Goal: Information Seeking & Learning: Learn about a topic

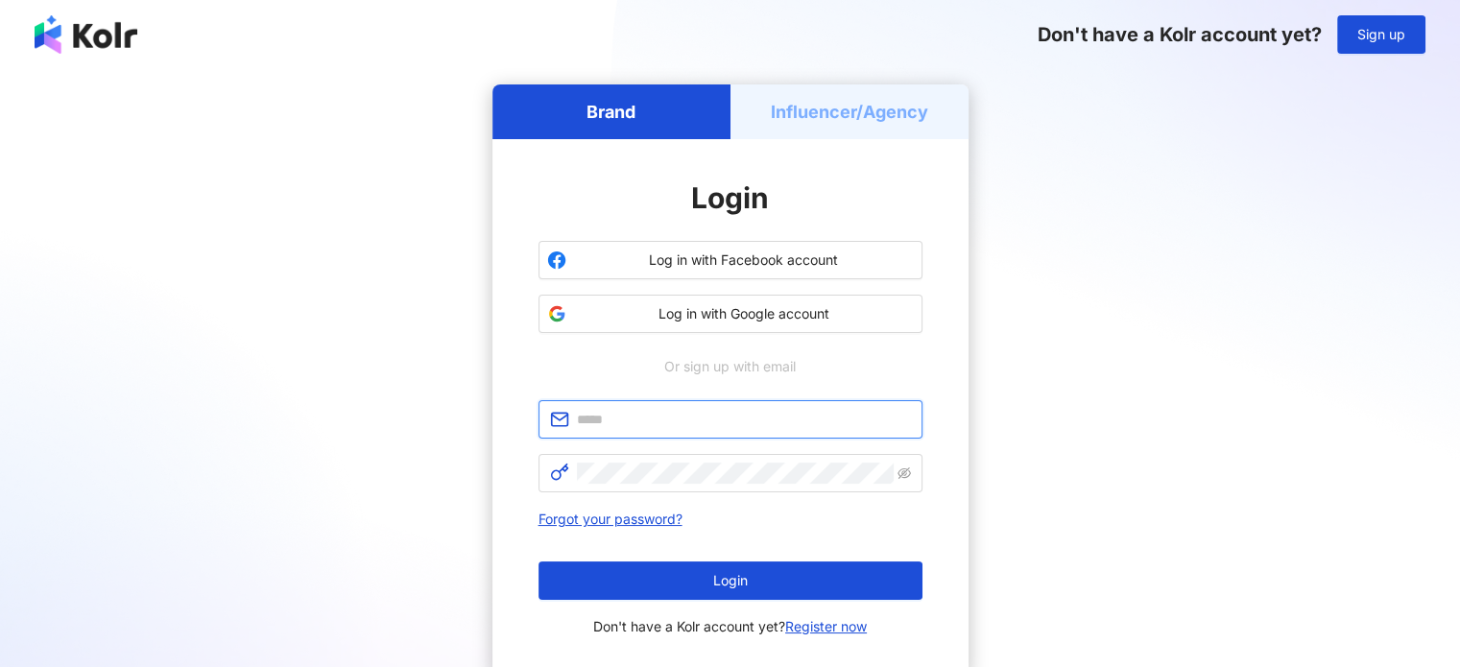
click at [662, 413] on input "text" at bounding box center [744, 419] width 334 height 21
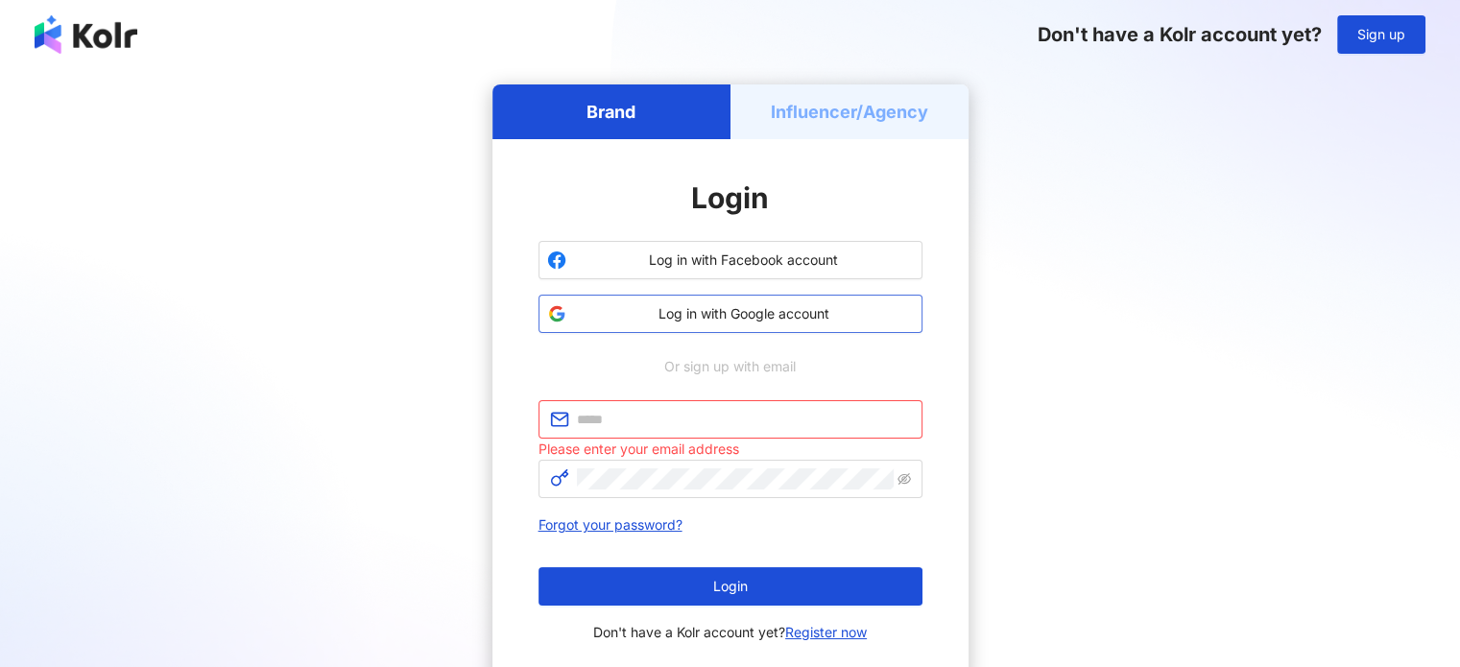
click at [714, 314] on span "Log in with Google account" at bounding box center [744, 313] width 340 height 19
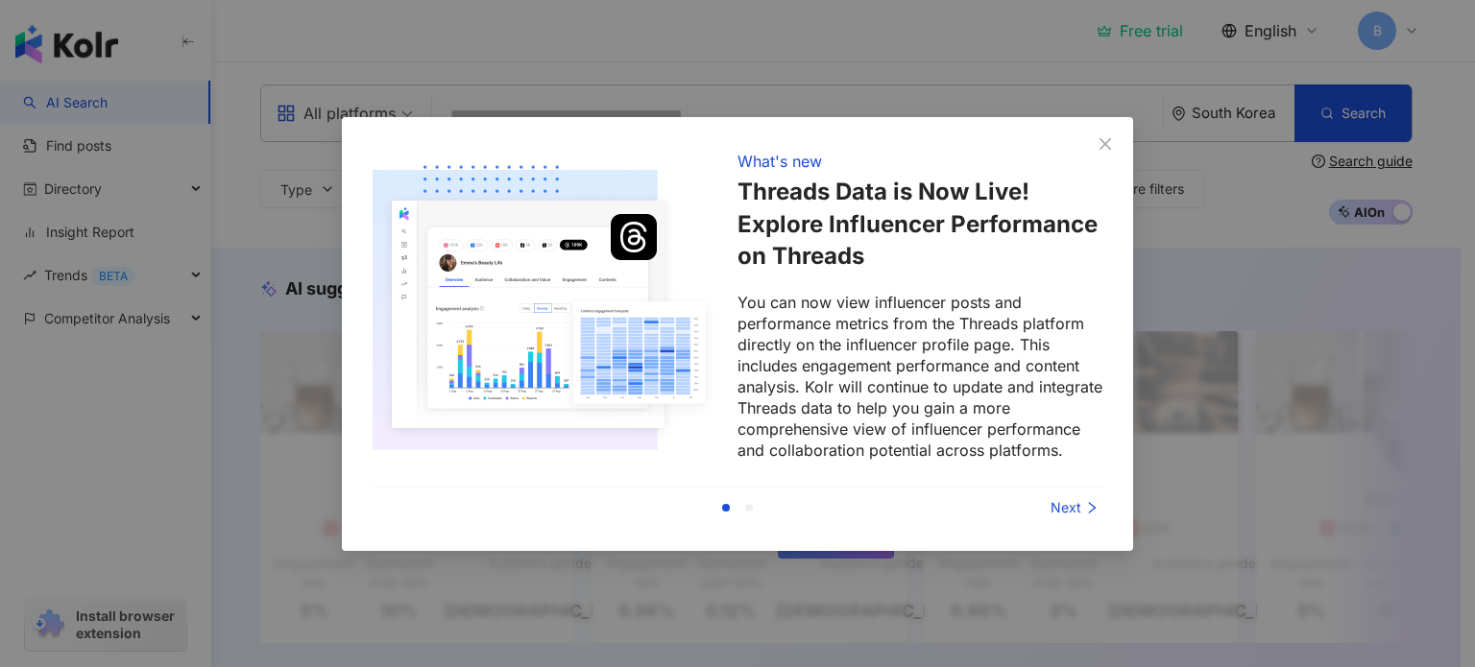
click at [1075, 510] on div "Next" at bounding box center [1030, 507] width 144 height 21
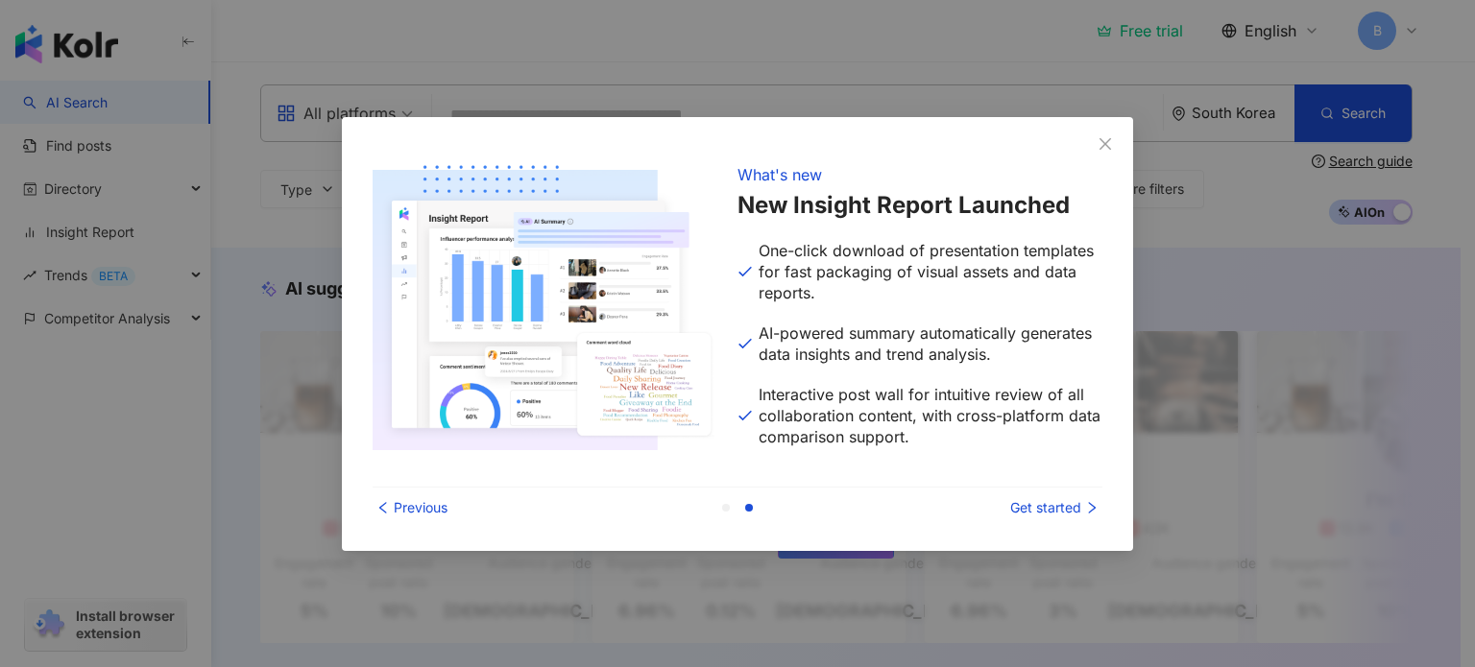
click at [1075, 510] on div "Get started" at bounding box center [1030, 507] width 144 height 21
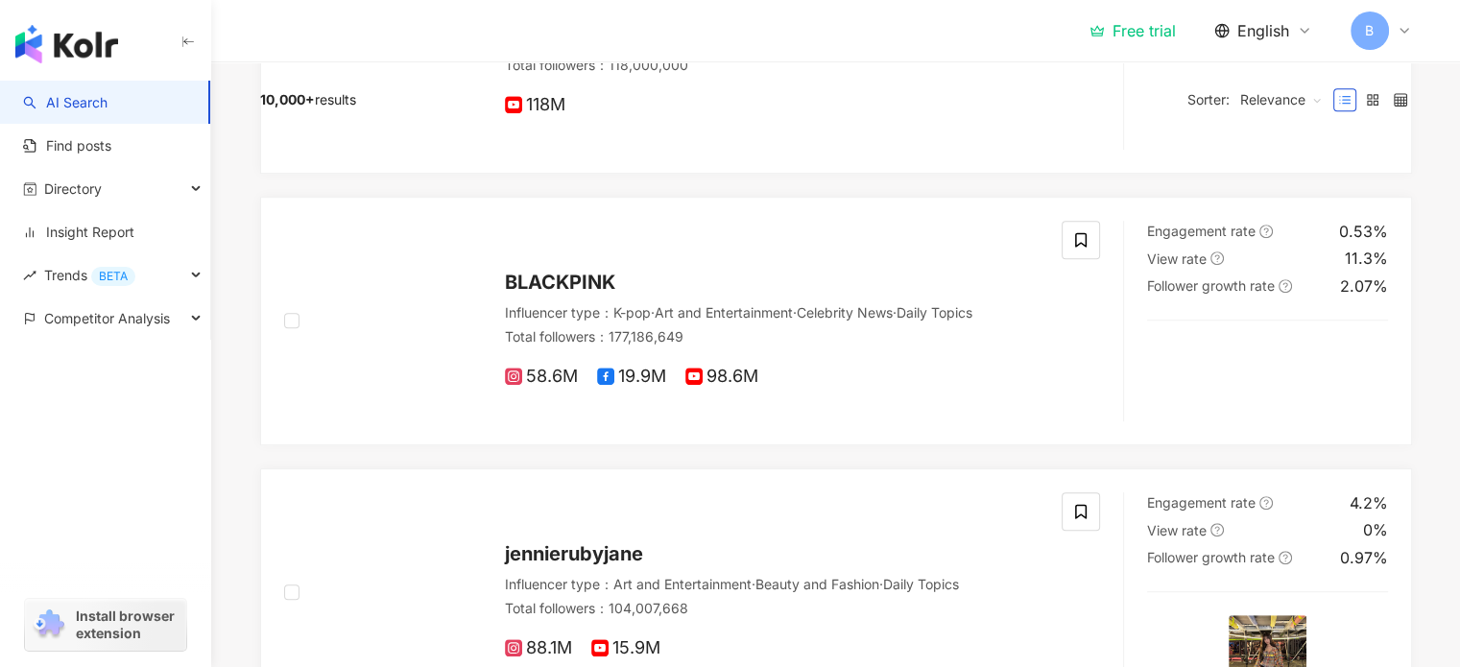
scroll to position [288, 0]
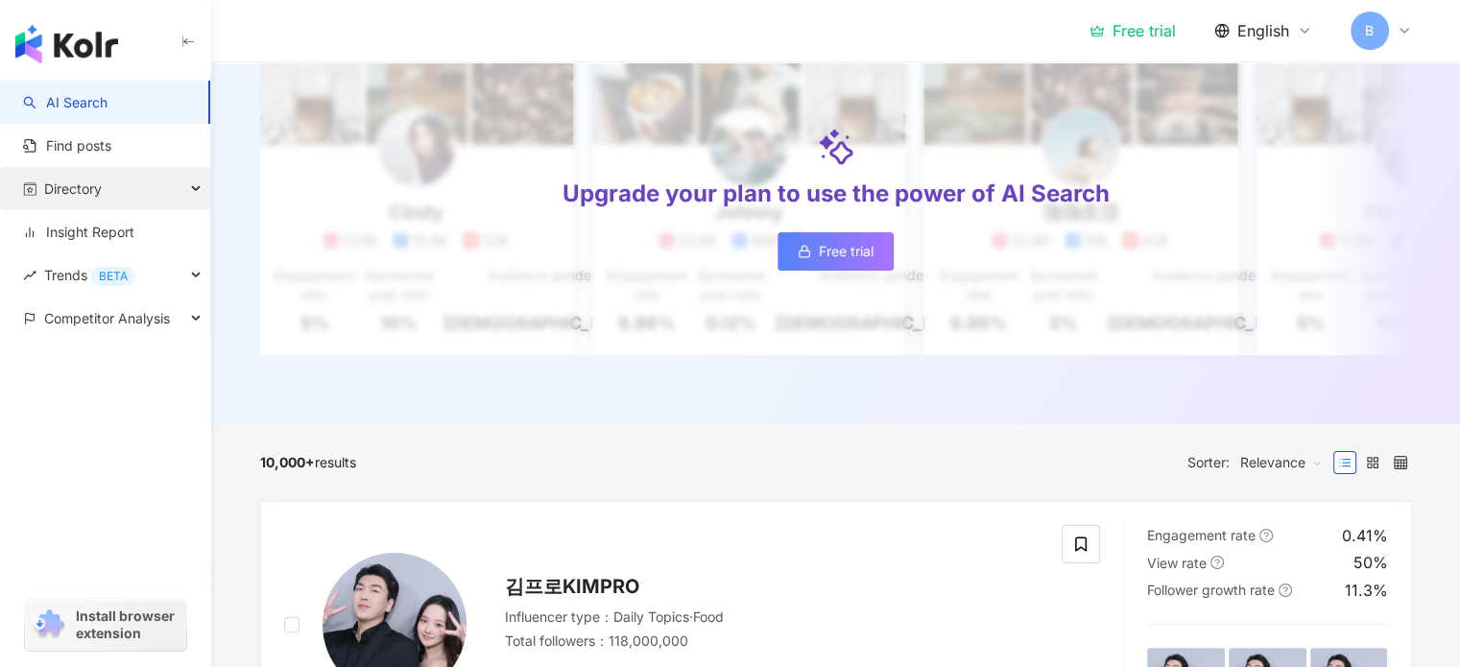
click at [99, 195] on span "Directory" at bounding box center [73, 188] width 58 height 43
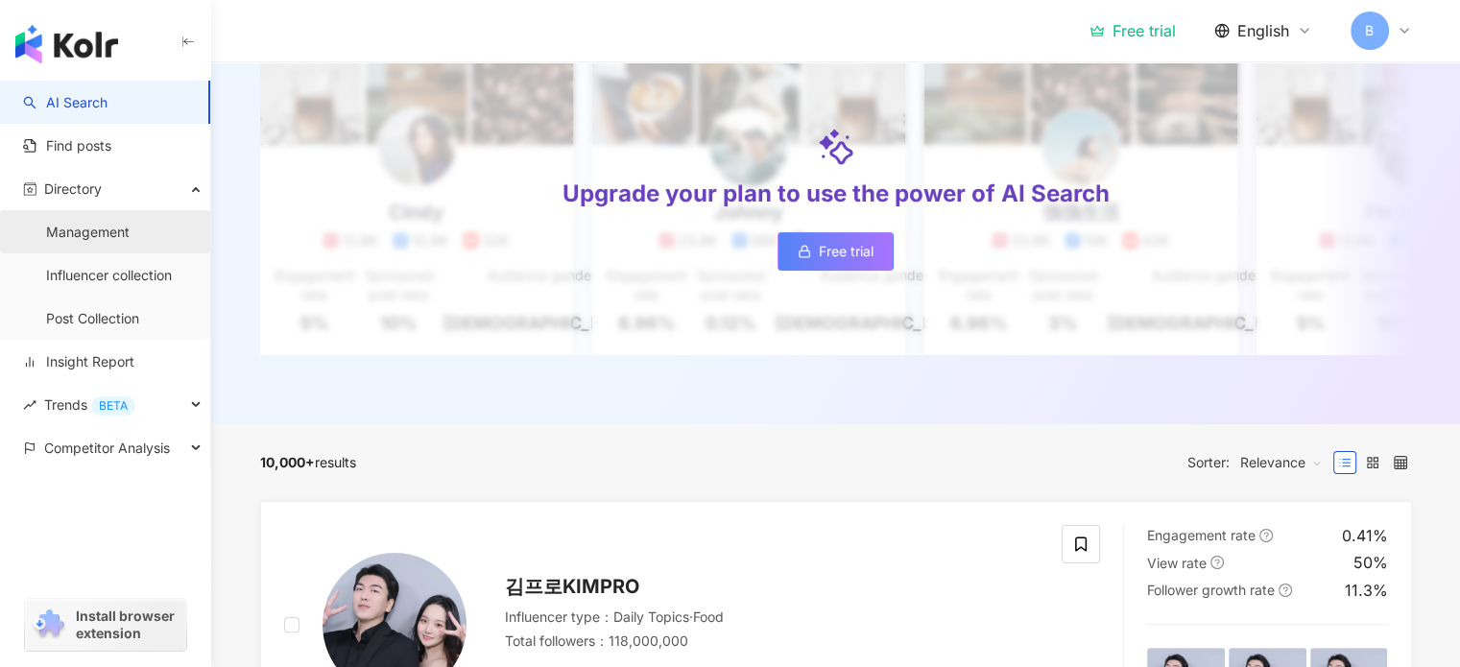
click at [104, 242] on link "Management" at bounding box center [88, 232] width 84 height 19
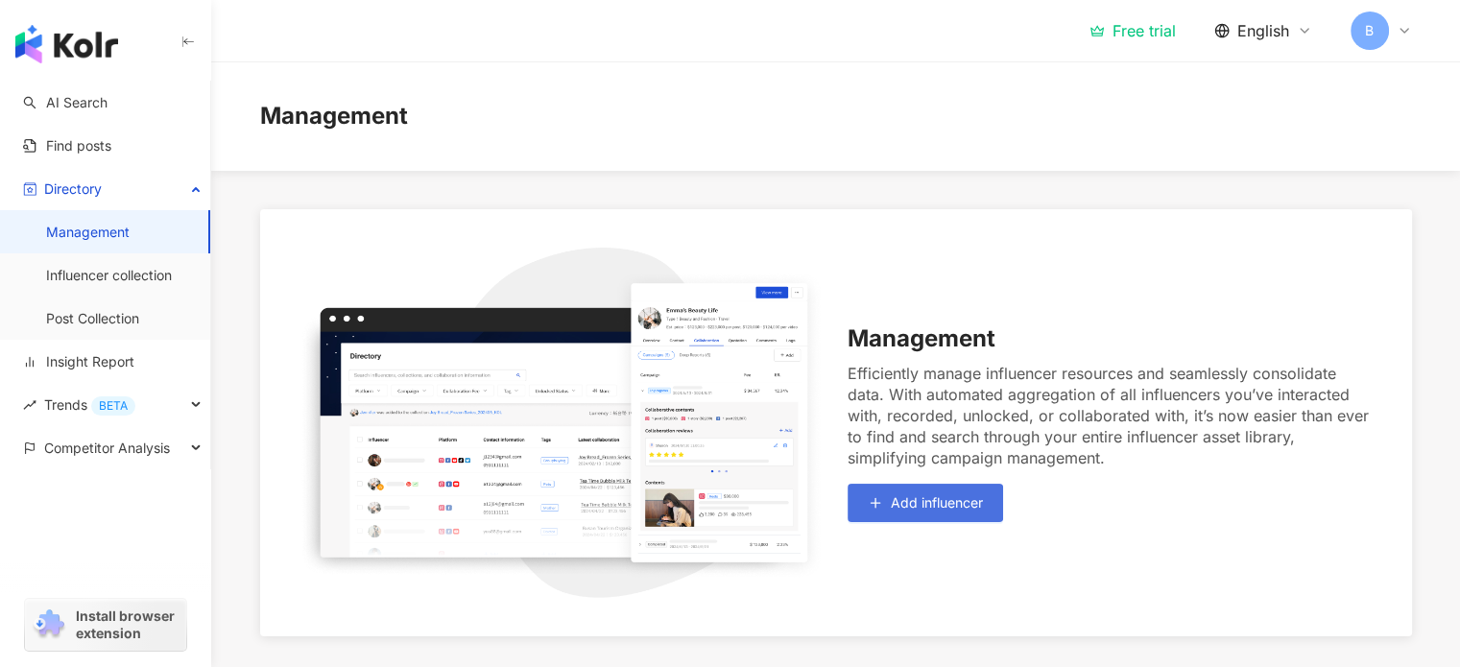
scroll to position [181, 0]
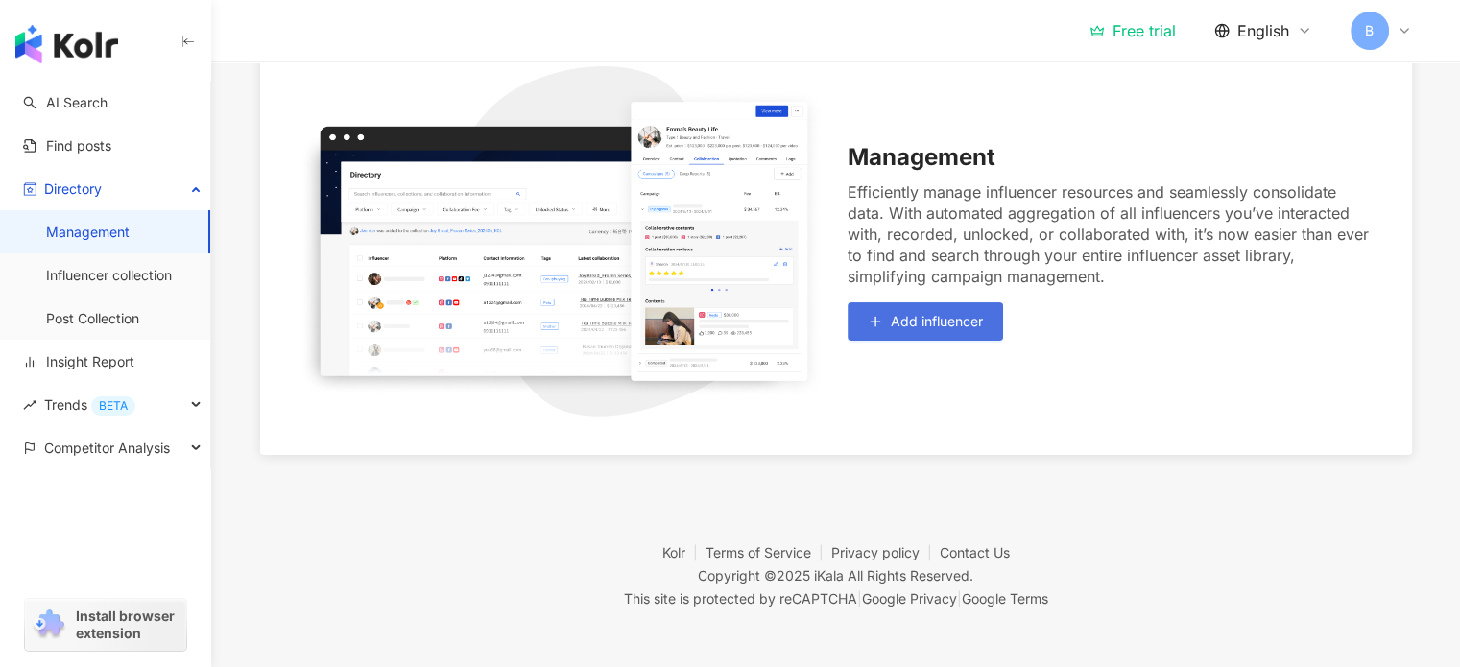
click at [946, 314] on span "Add influencer" at bounding box center [937, 321] width 92 height 15
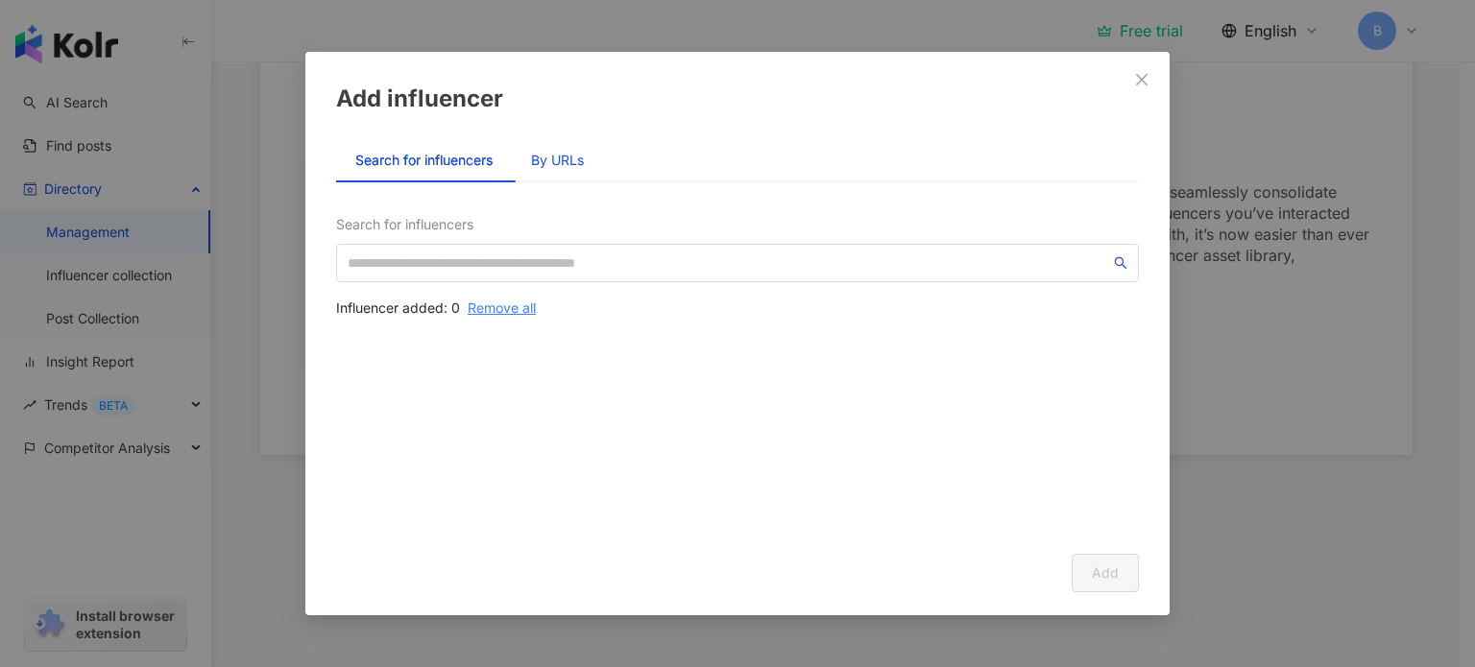
click at [571, 160] on div "By URLs" at bounding box center [557, 160] width 53 height 21
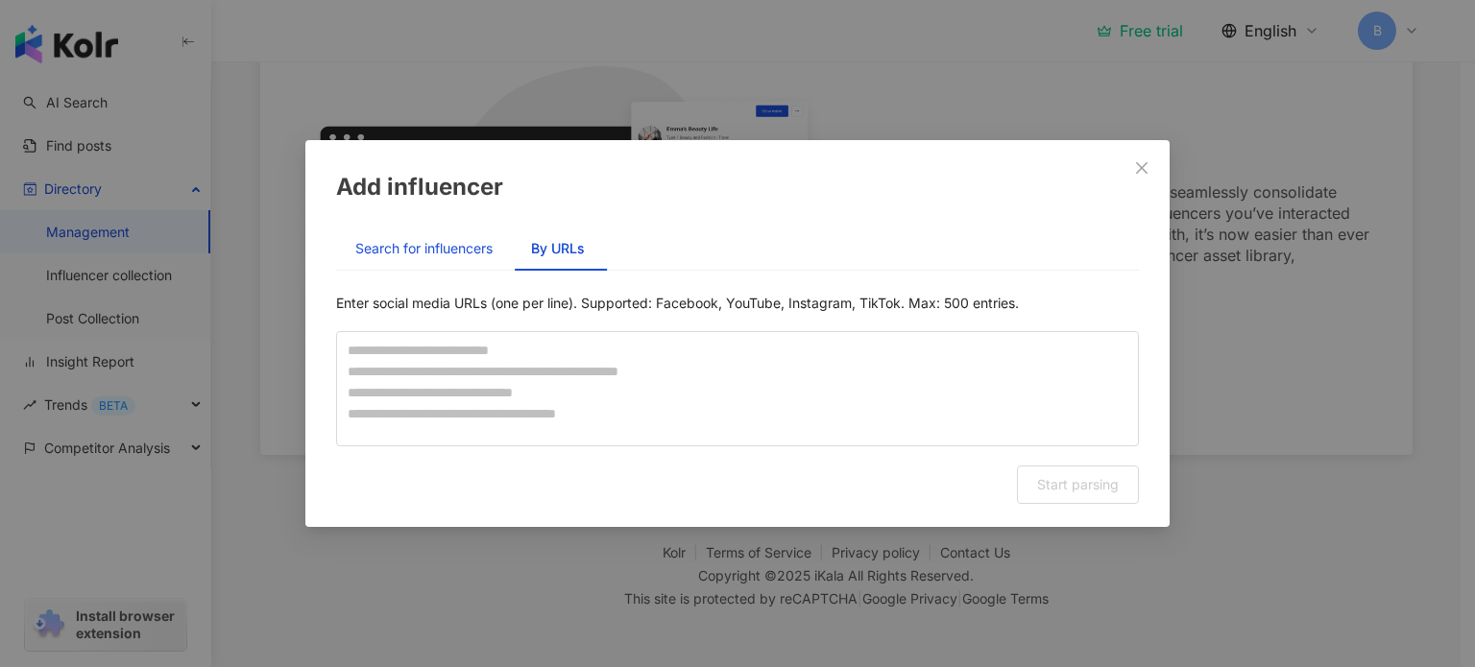
click at [493, 245] on div "Search for influencers" at bounding box center [423, 248] width 137 height 21
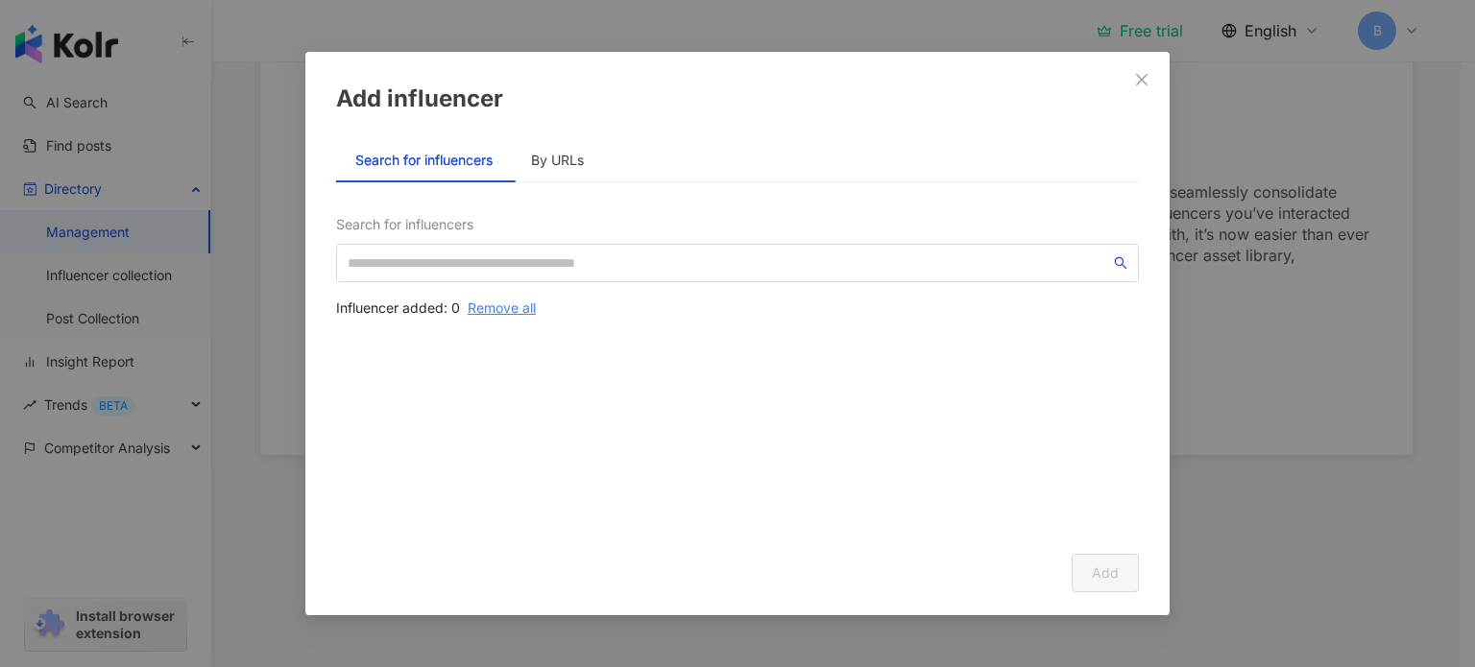
click at [1139, 84] on span "Close" at bounding box center [1141, 79] width 38 height 15
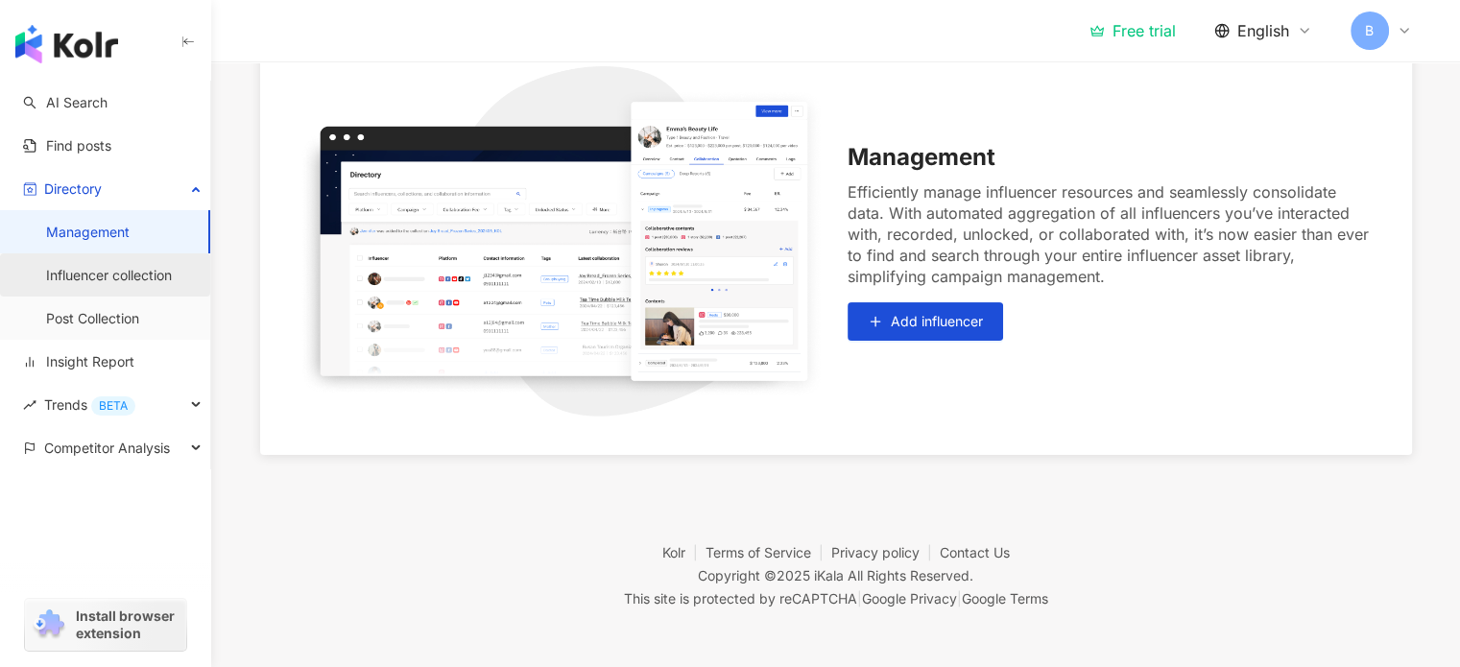
click at [61, 285] on link "Influencer collection" at bounding box center [109, 275] width 126 height 19
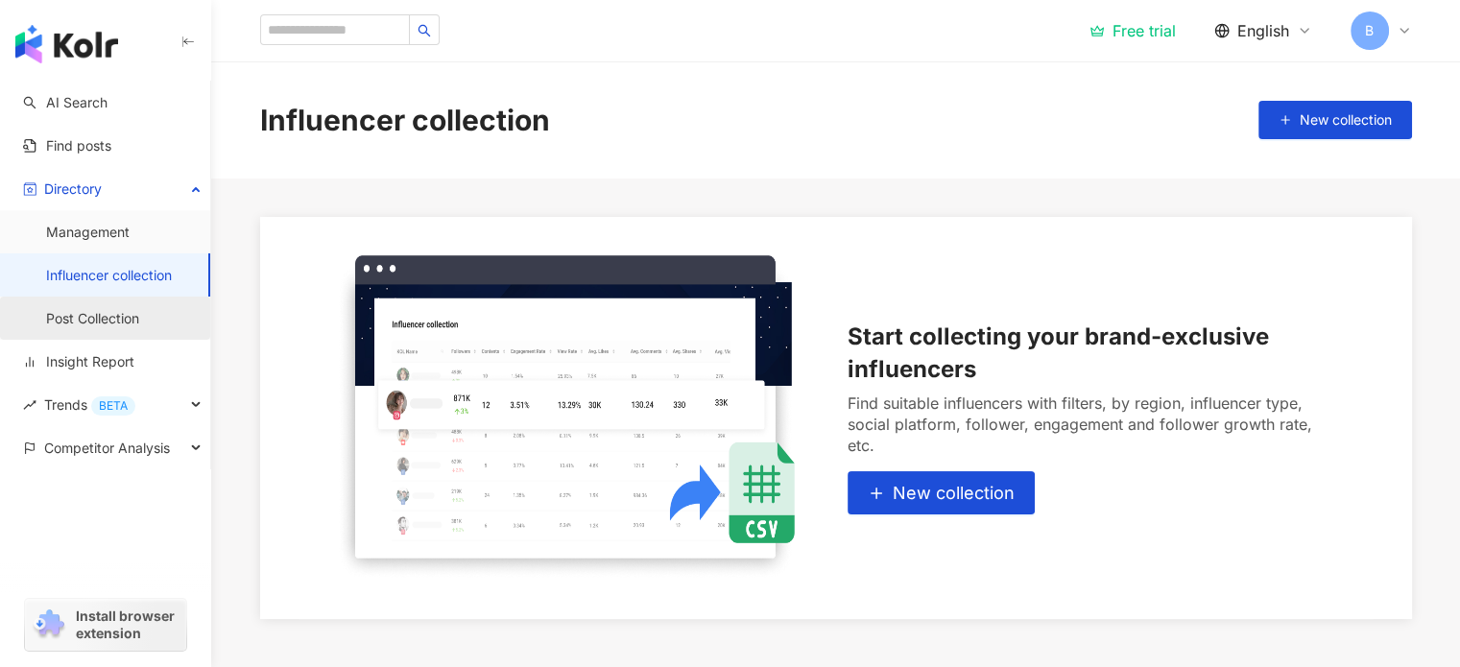
click at [118, 313] on link "Post Collection" at bounding box center [92, 318] width 93 height 19
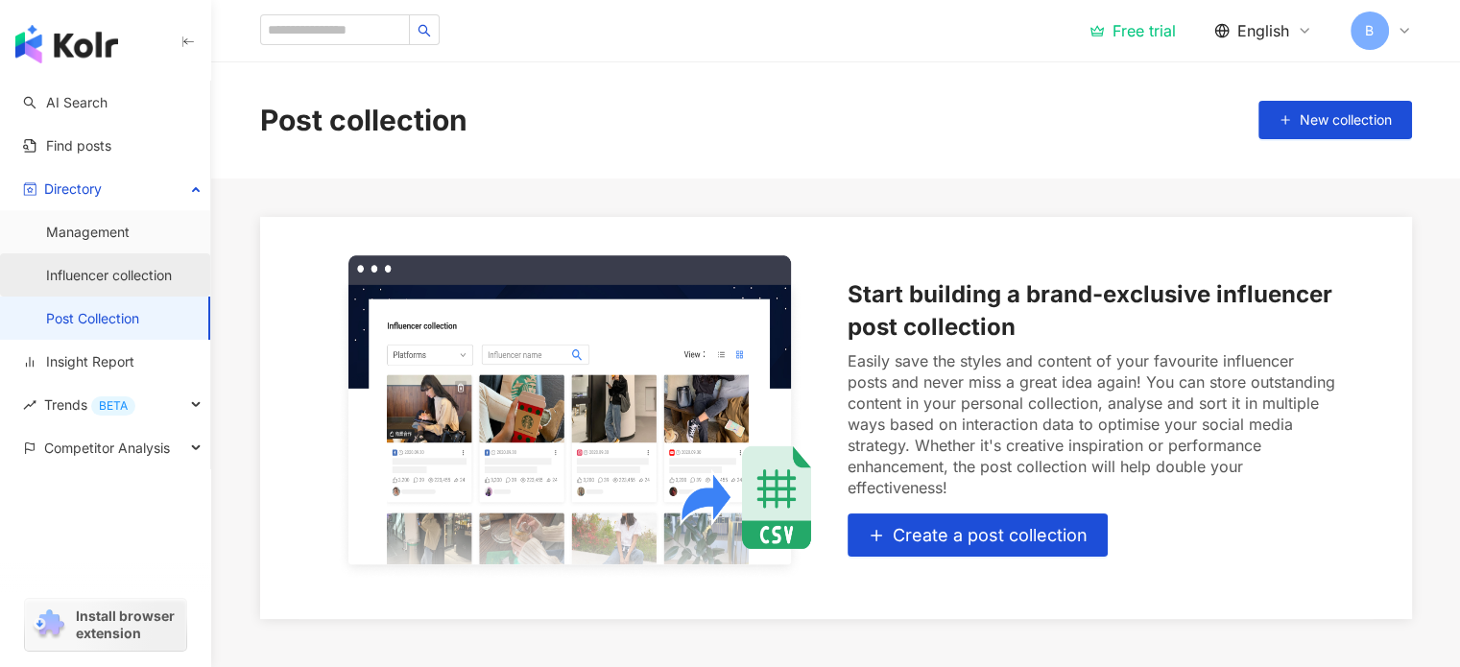
click at [112, 284] on link "Influencer collection" at bounding box center [109, 275] width 126 height 19
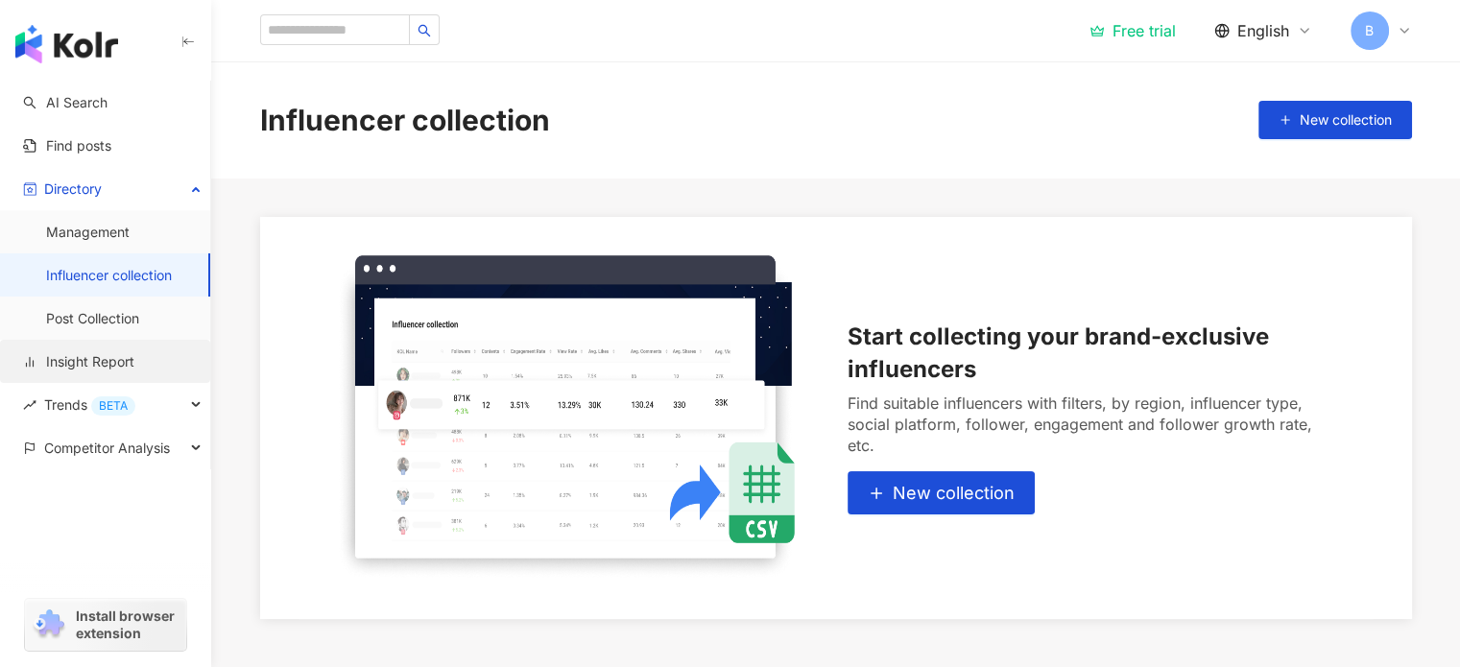
click at [82, 364] on link "Insight Report" at bounding box center [78, 361] width 111 height 19
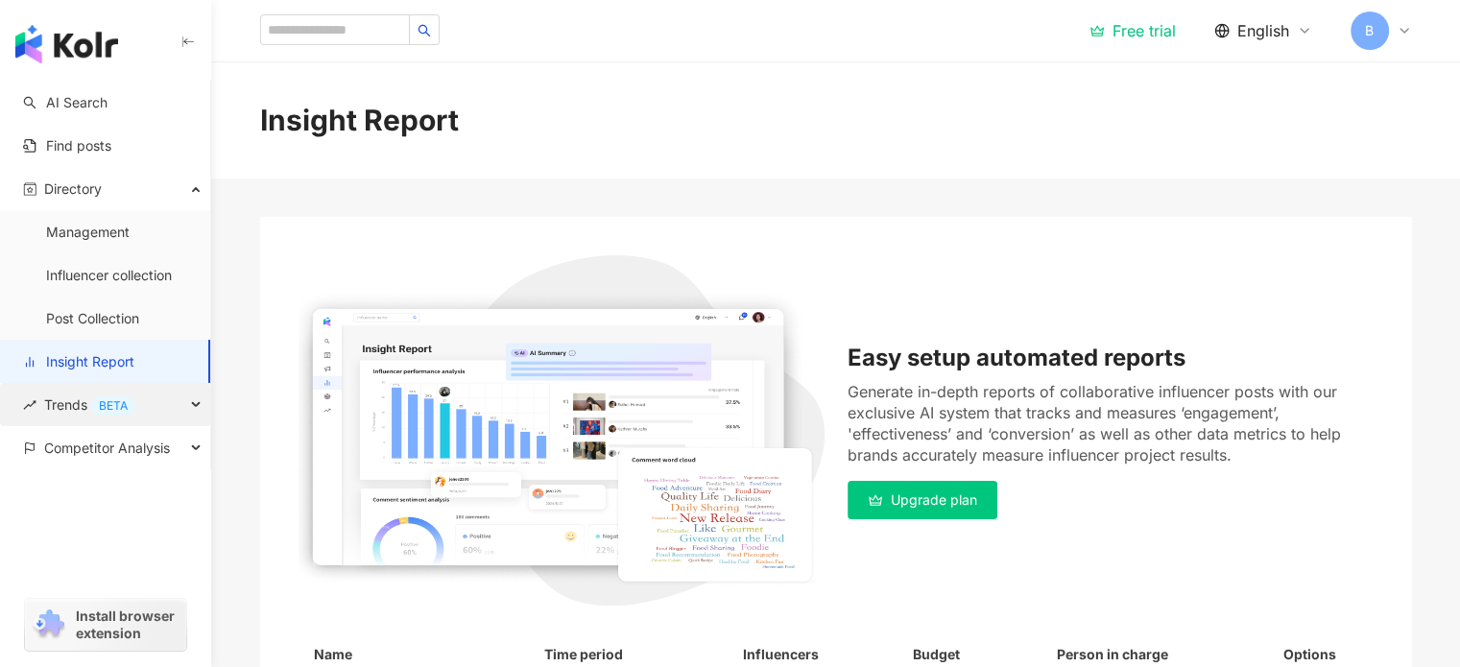
click at [54, 402] on span "Trends BETA" at bounding box center [89, 404] width 91 height 43
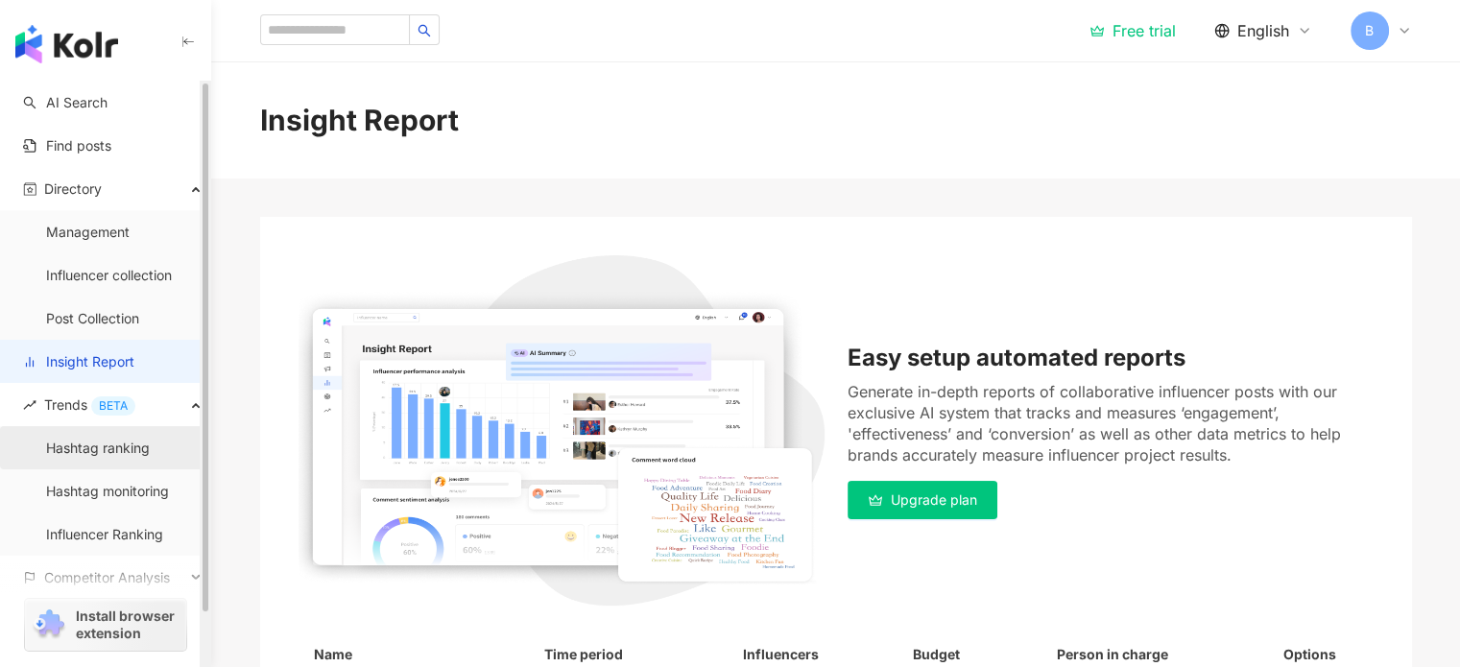
click at [95, 446] on link "Hashtag ranking" at bounding box center [98, 448] width 104 height 19
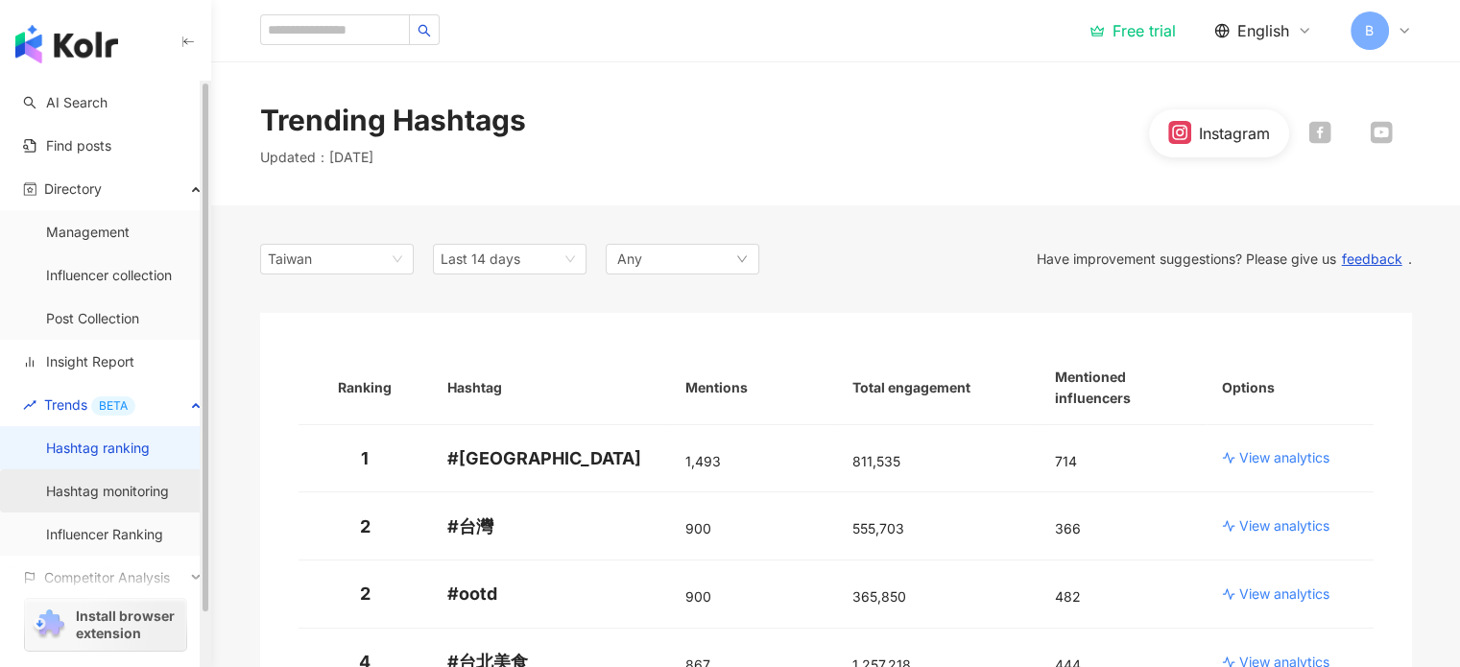
click at [120, 483] on link "Hashtag monitoring" at bounding box center [107, 491] width 123 height 19
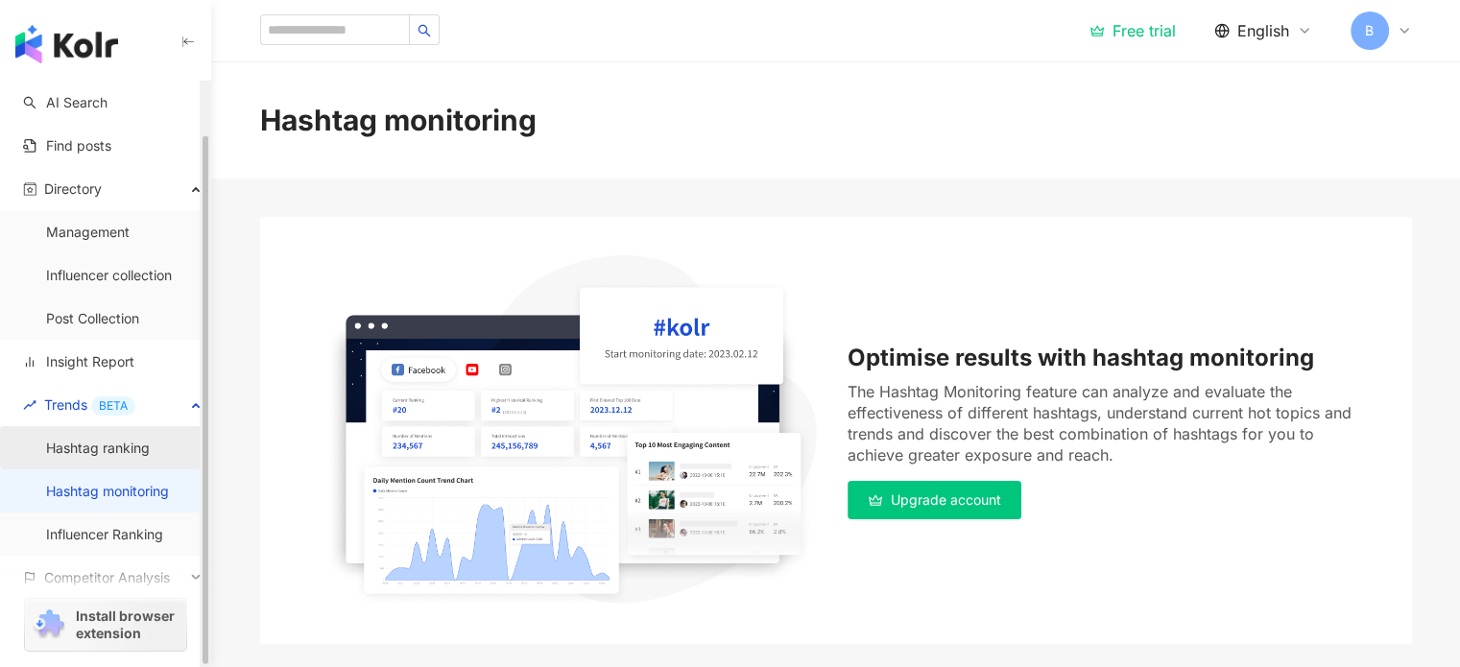
scroll to position [58, 0]
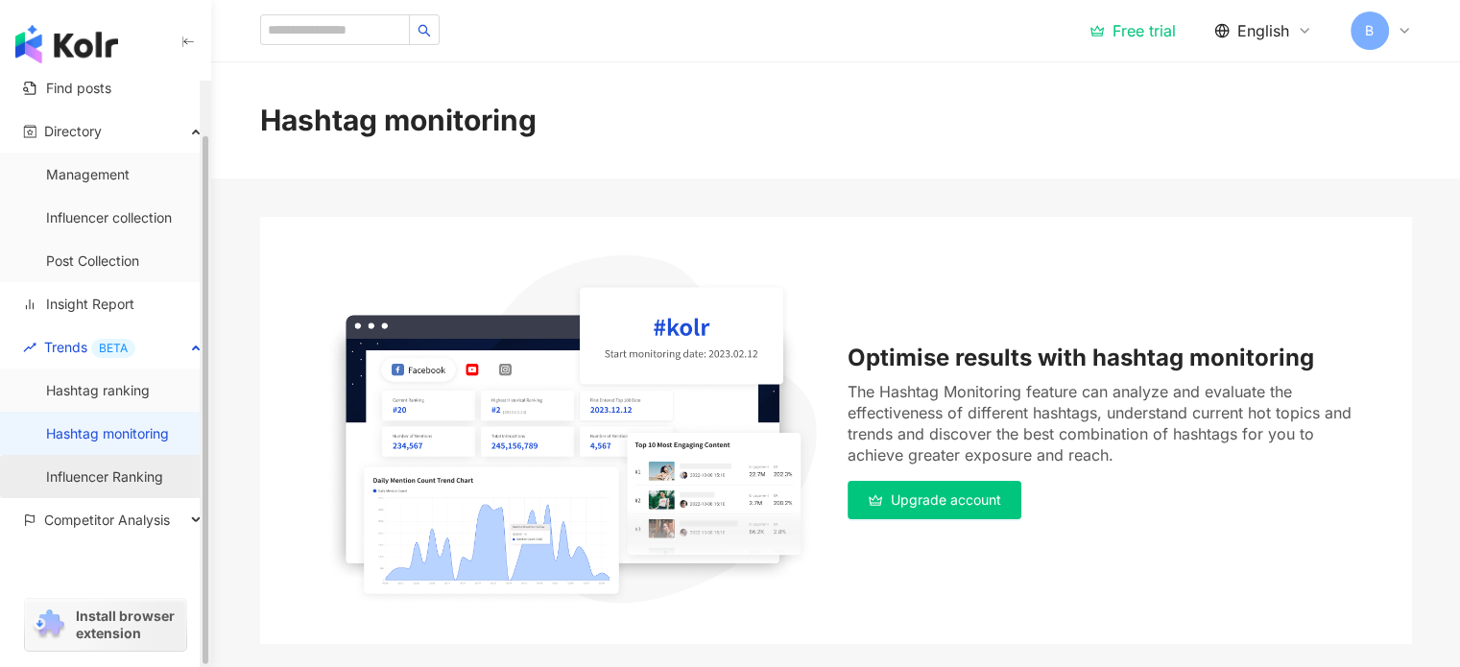
click at [102, 473] on link "Influencer Ranking" at bounding box center [104, 477] width 117 height 19
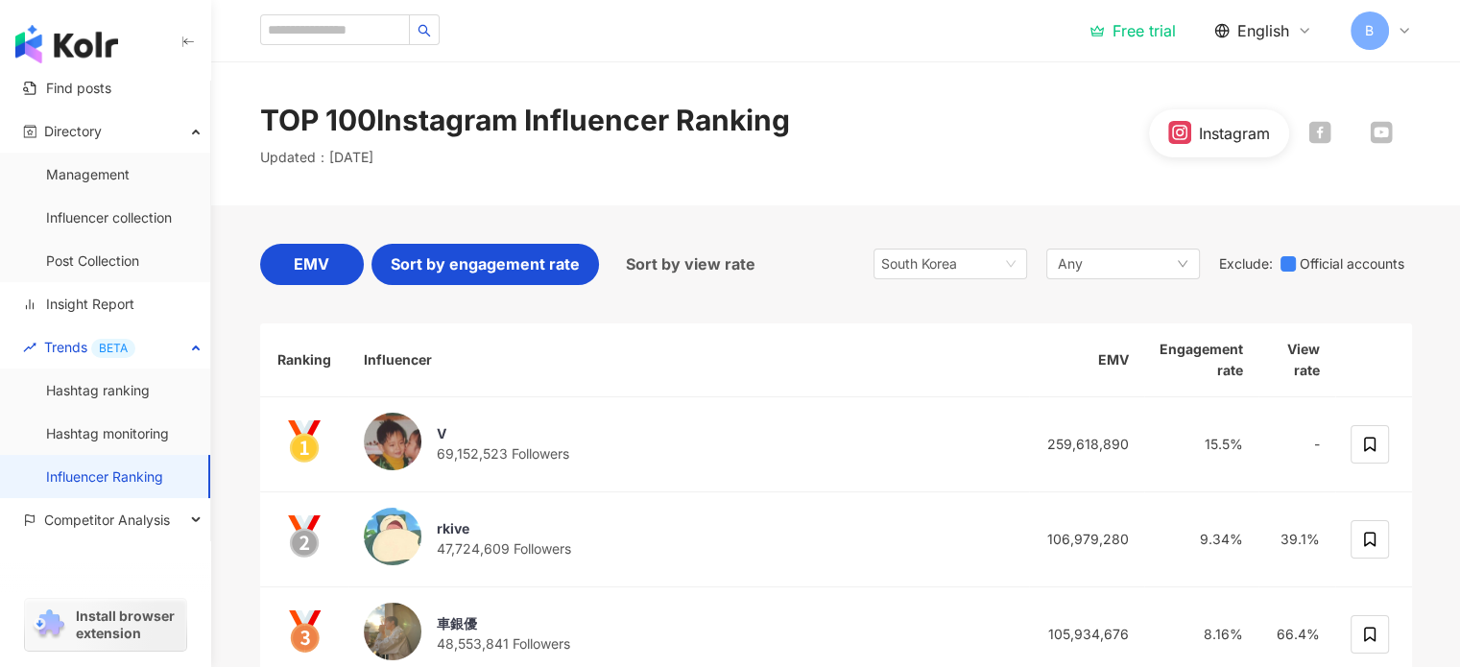
click at [448, 253] on span "Sort by engagement rate" at bounding box center [485, 264] width 189 height 24
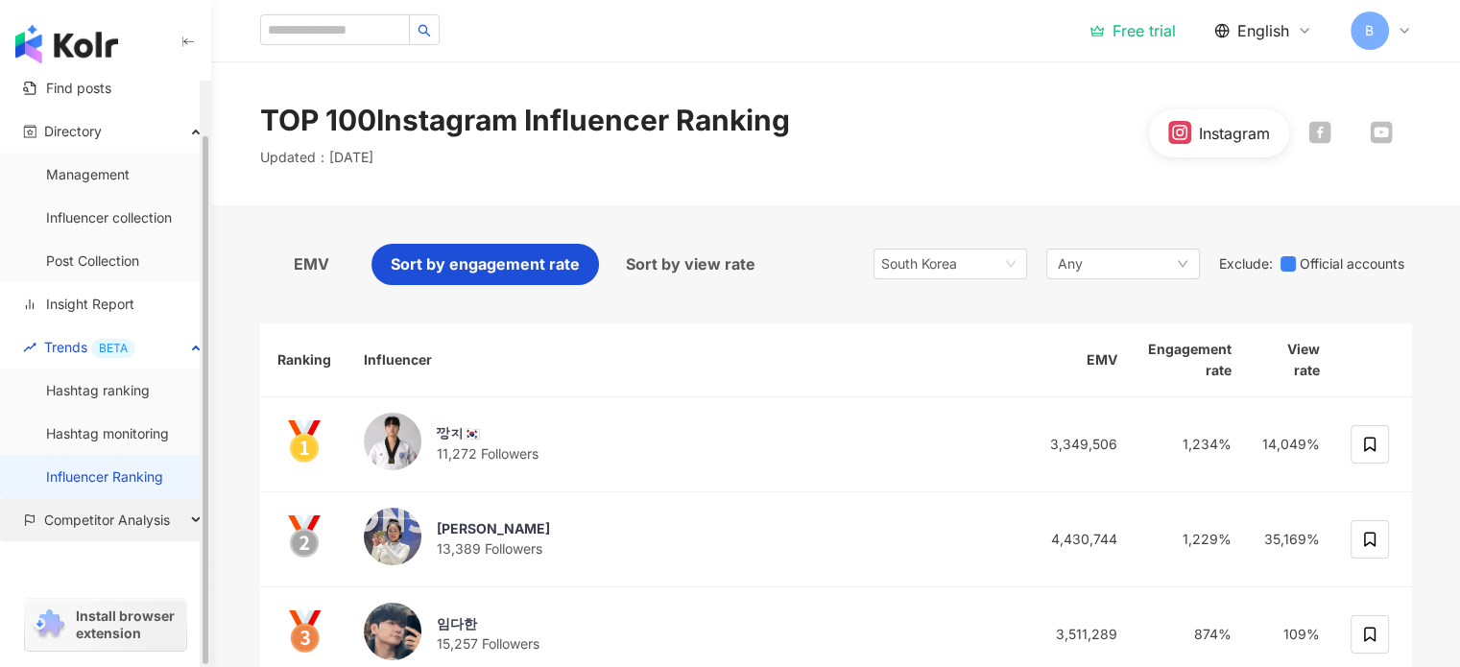
click at [113, 511] on span "Competitor Analysis" at bounding box center [107, 519] width 126 height 43
click at [115, 512] on span "Competitor Analysis" at bounding box center [107, 519] width 126 height 43
click at [108, 522] on span "Competitor Analysis" at bounding box center [107, 519] width 126 height 43
click at [111, 556] on link "Account analysis" at bounding box center [99, 563] width 107 height 19
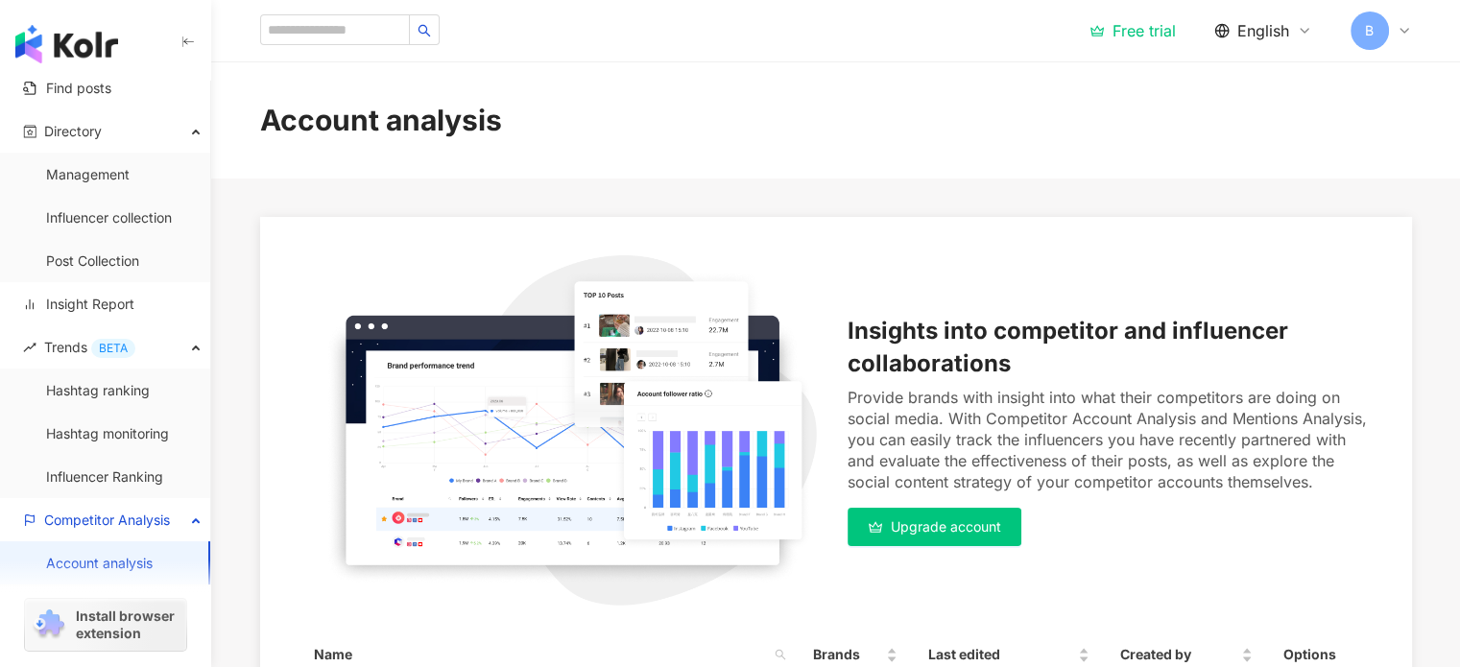
scroll to position [326, 0]
